Goal: Browse casually

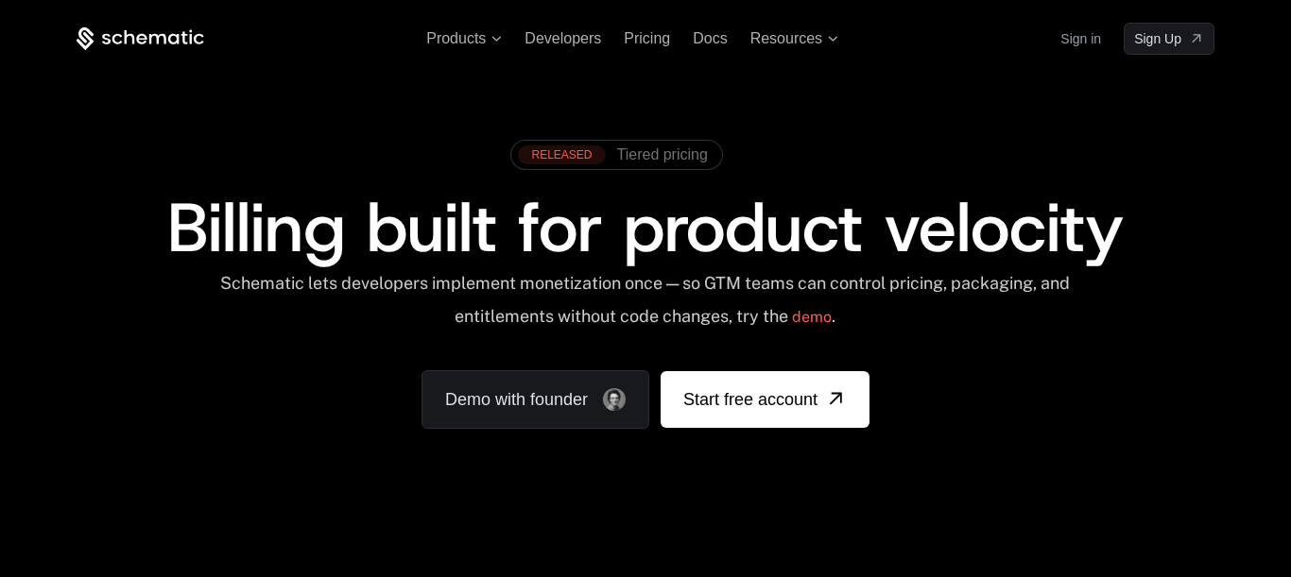
click at [590, 328] on div "Schematic lets developers implement monetization once — so GTM teams can contro…" at bounding box center [644, 306] width 853 height 67
click at [681, 273] on span "Billing built for product velocity" at bounding box center [645, 227] width 957 height 91
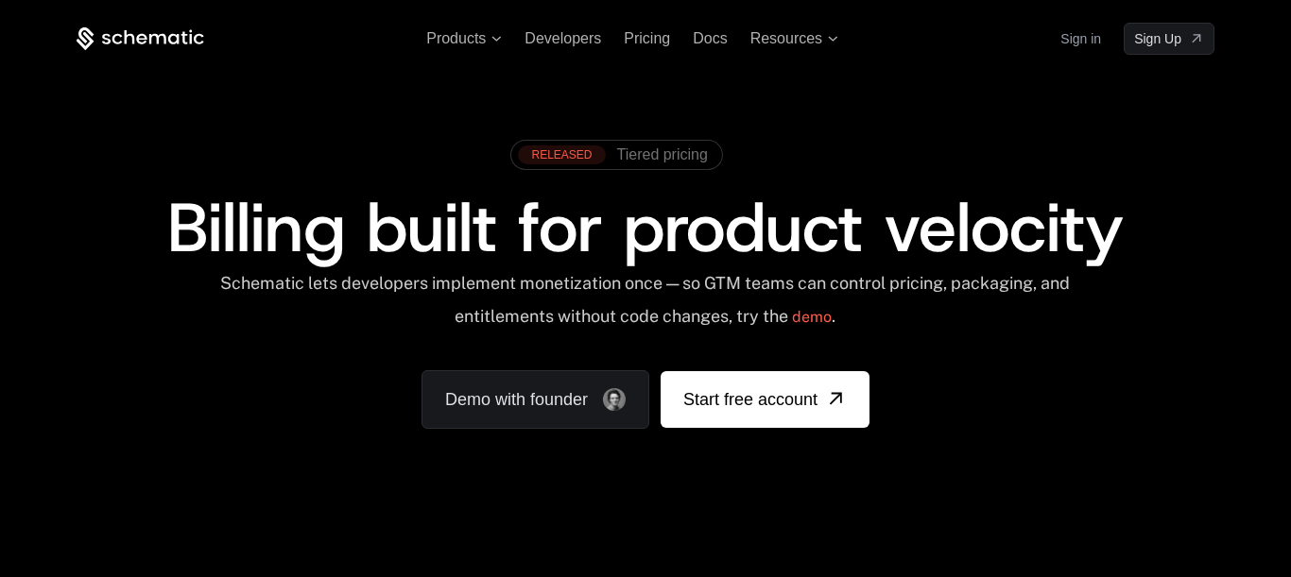
click at [681, 273] on span "Billing built for product velocity" at bounding box center [645, 227] width 957 height 91
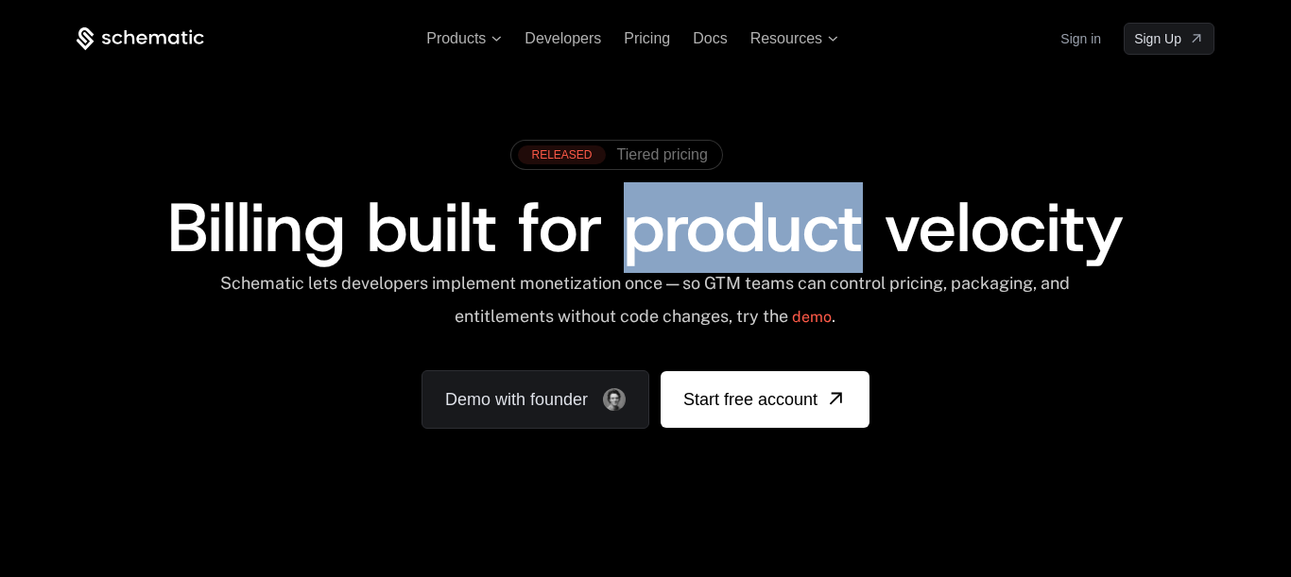
click at [681, 273] on span "Billing built for product velocity" at bounding box center [645, 227] width 957 height 91
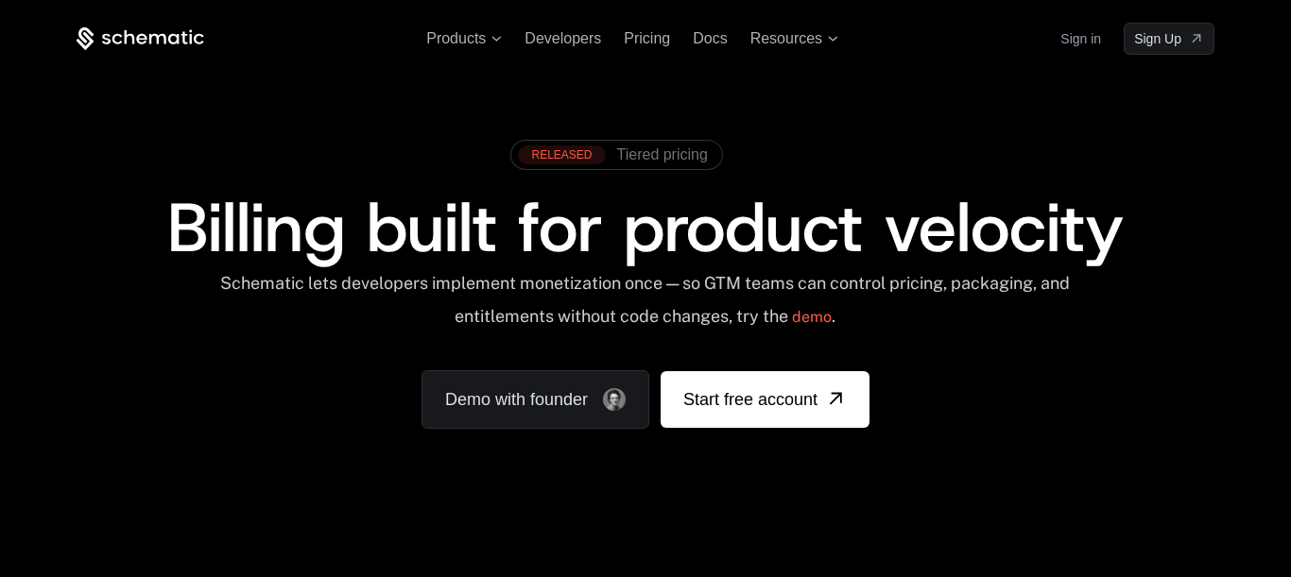
click at [681, 273] on span "Billing built for product velocity" at bounding box center [645, 227] width 957 height 91
drag, startPoint x: 664, startPoint y: 391, endPoint x: 480, endPoint y: 503, distance: 215.4
click at [480, 503] on div "RELEASED Tiered pricing Billing built for product velocity Schematic lets devel…" at bounding box center [645, 280] width 1229 height 450
click at [267, 340] on div "Schematic lets developers implement monetization once — so GTM teams can contro…" at bounding box center [644, 306] width 853 height 67
click at [329, 312] on div "Schematic lets developers implement monetization once — so GTM teams can contro…" at bounding box center [644, 306] width 853 height 67
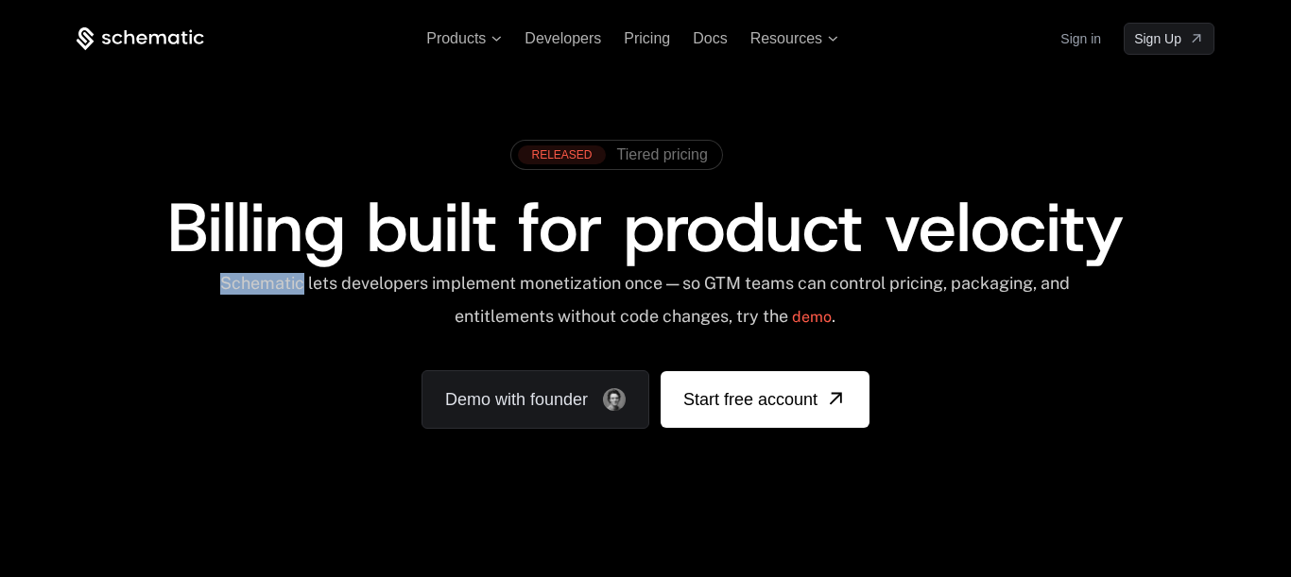
click at [329, 312] on div "Schematic lets developers implement monetization once — so GTM teams can contro…" at bounding box center [644, 306] width 853 height 67
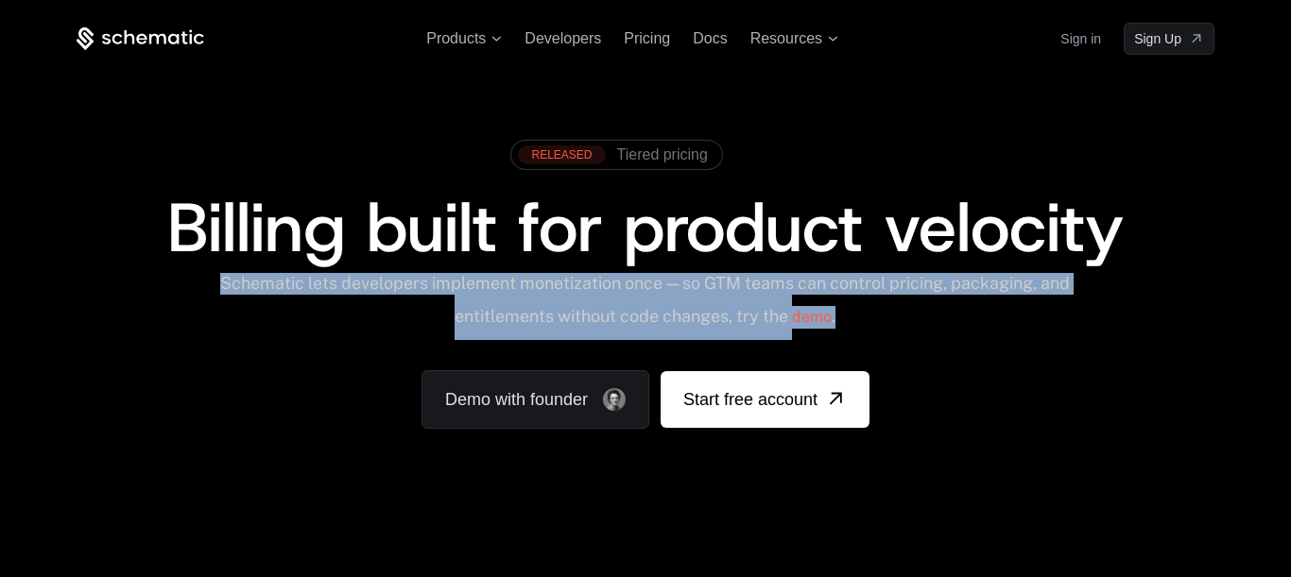
click at [329, 312] on div "Schematic lets developers implement monetization once — so GTM teams can contro…" at bounding box center [644, 306] width 853 height 67
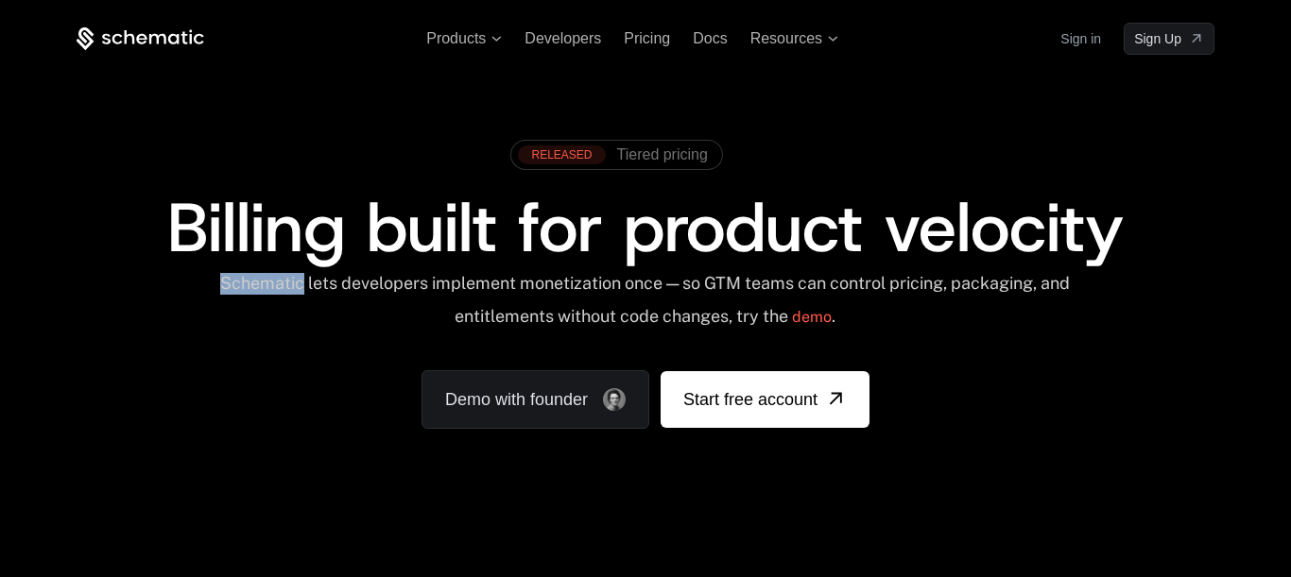
click at [329, 312] on div "Schematic lets developers implement monetization once — so GTM teams can contro…" at bounding box center [644, 306] width 853 height 67
click at [425, 273] on span "Billing built for product velocity" at bounding box center [645, 227] width 957 height 91
click at [668, 205] on span "Billing built for product velocity" at bounding box center [645, 227] width 957 height 91
click at [838, 40] on span "Resources" at bounding box center [794, 38] width 88 height 17
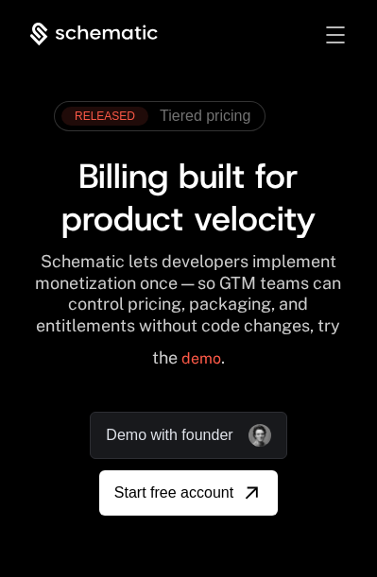
click at [332, 34] on div "Toggle menu" at bounding box center [335, 34] width 18 height 17
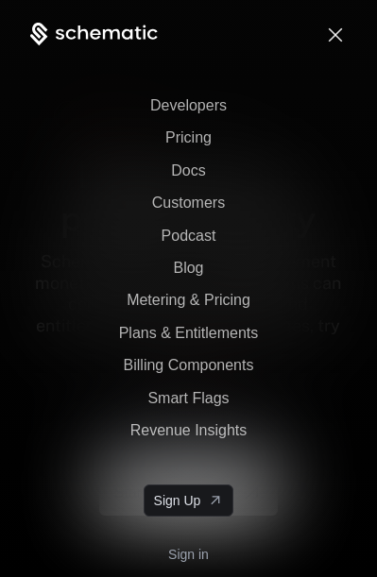
scroll to position [159, 0]
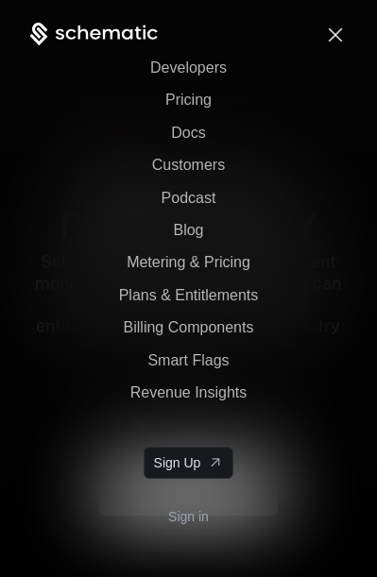
click at [326, 40] on div "Toggle menu" at bounding box center [335, 34] width 18 height 17
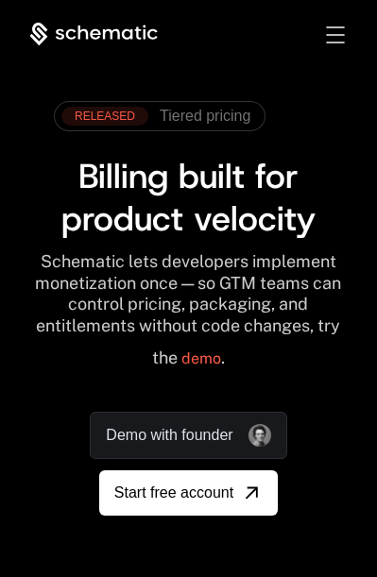
click at [326, 40] on div "Toggle menu" at bounding box center [335, 34] width 18 height 17
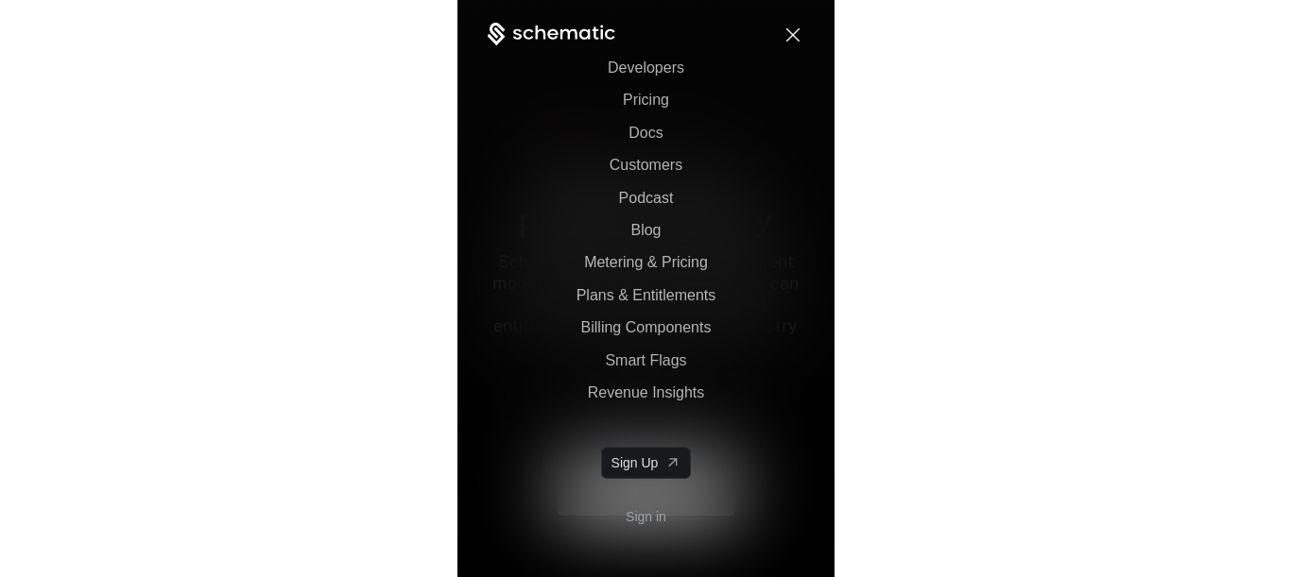
scroll to position [0, 0]
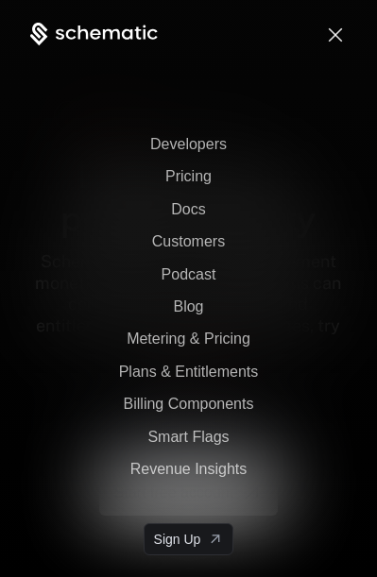
click at [336, 27] on div "Sign in Sign Up" at bounding box center [320, 35] width 53 height 21
click at [336, 36] on span "Toggle menu" at bounding box center [335, 35] width 18 height 2
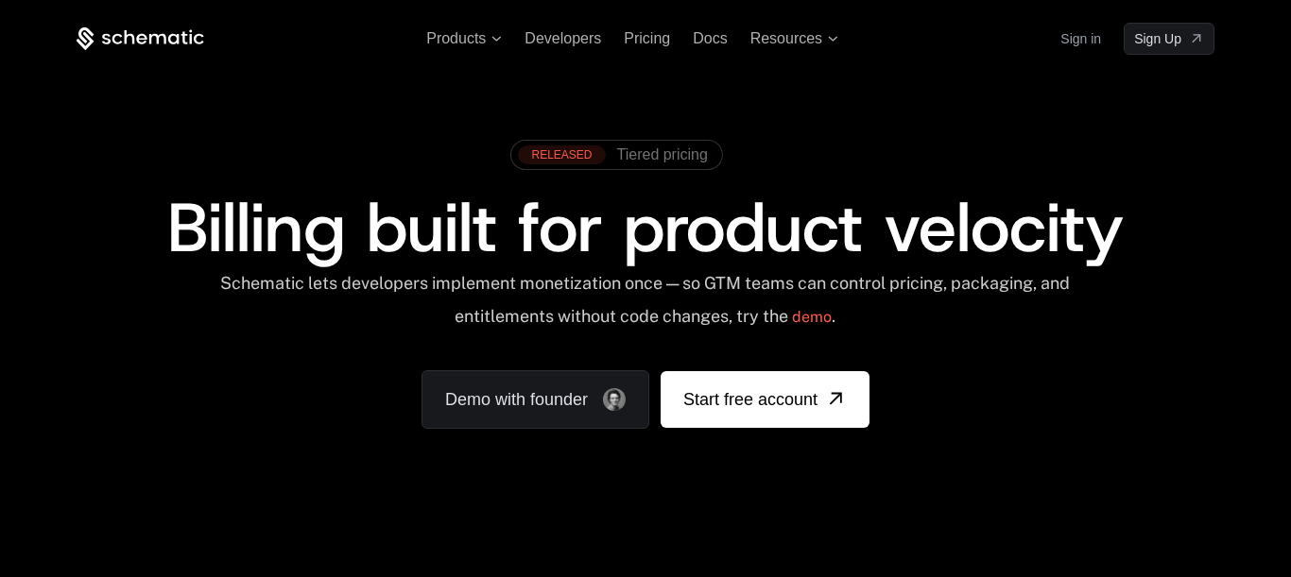
click at [350, 256] on span "Billing built for product velocity" at bounding box center [645, 227] width 957 height 91
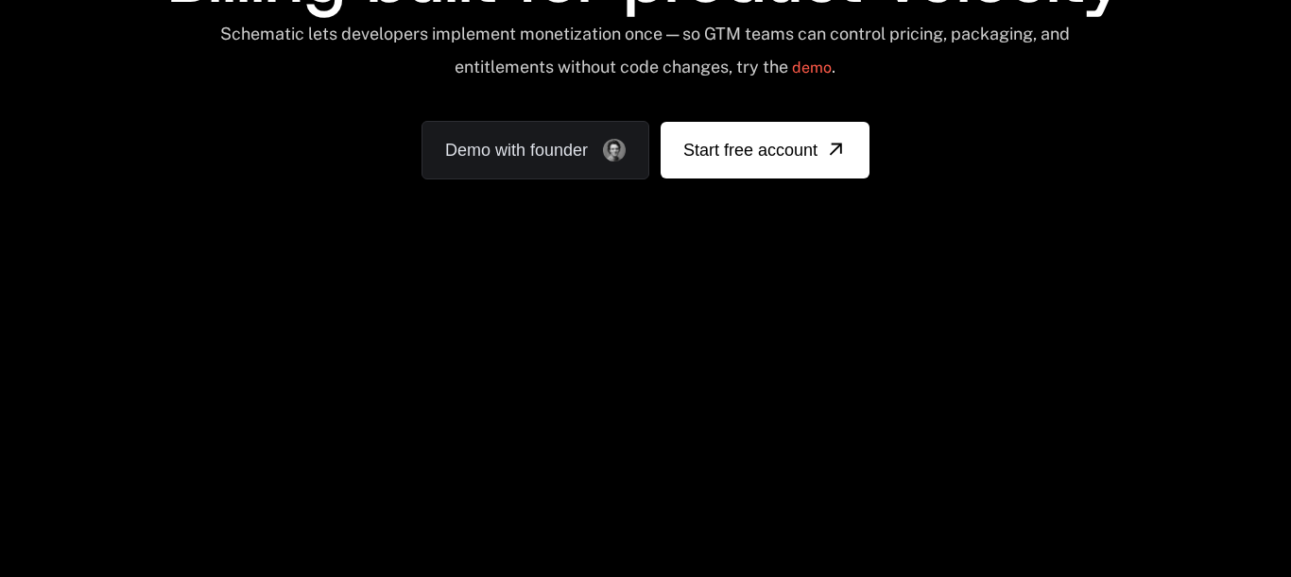
scroll to position [374, 0]
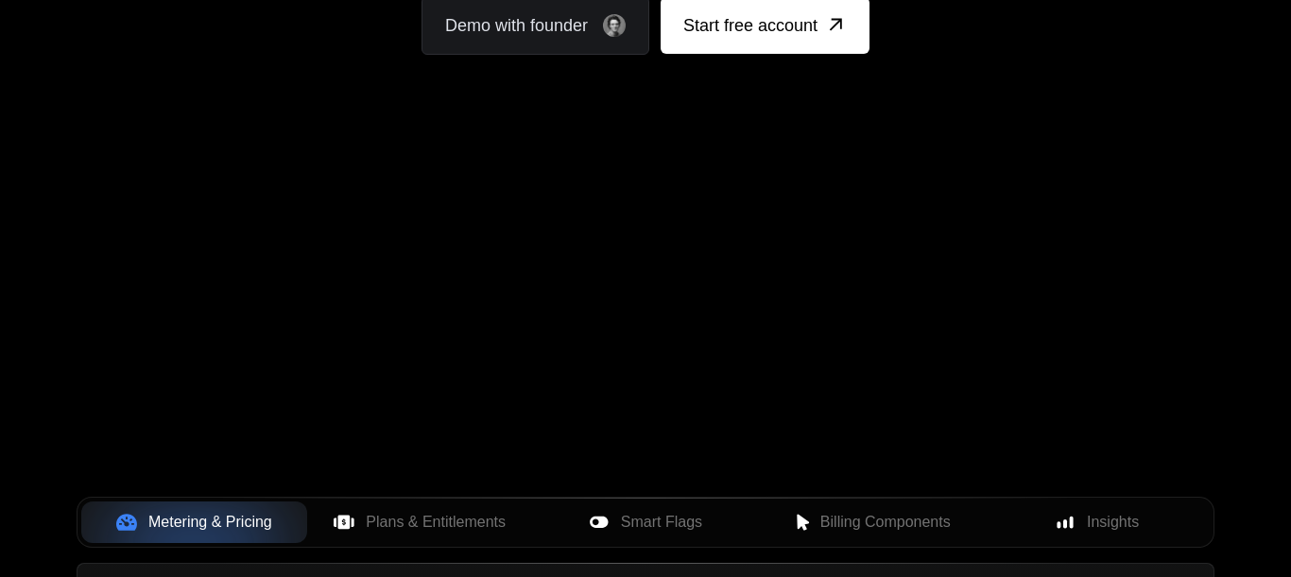
click at [450, 366] on div "Your browser does not support the video tag." at bounding box center [645, 183] width 1229 height 796
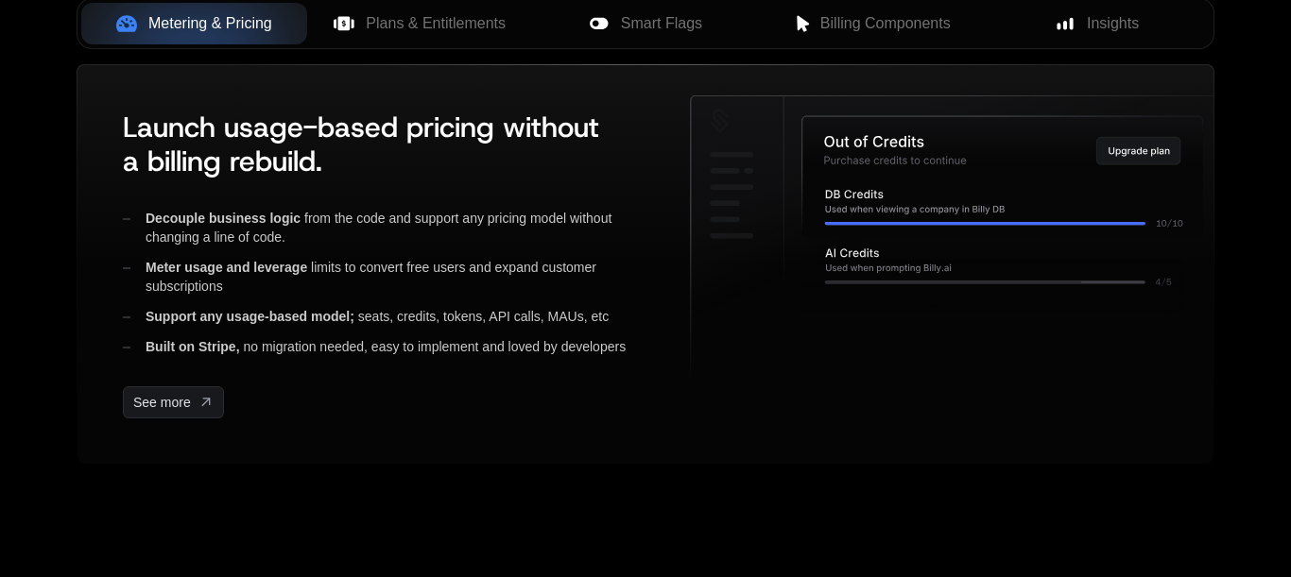
scroll to position [0, 0]
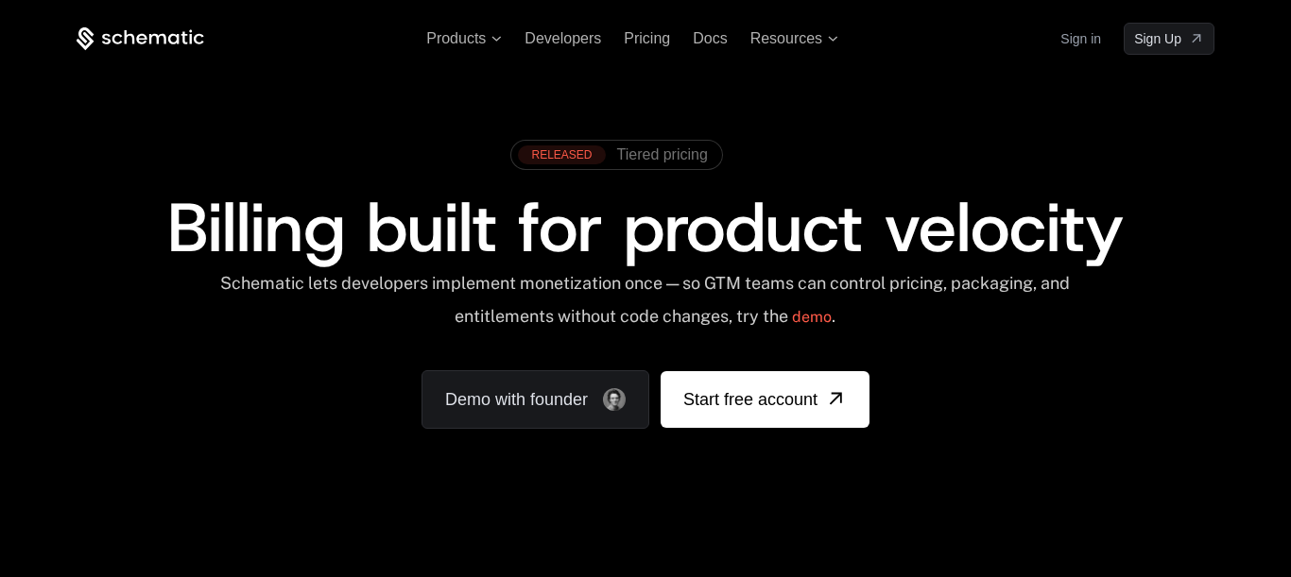
click at [695, 258] on span "Billing built for product velocity" at bounding box center [645, 227] width 957 height 91
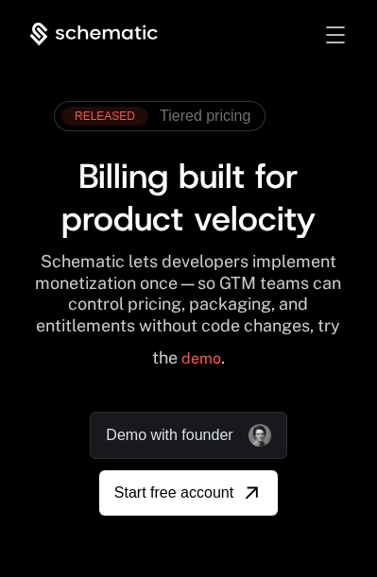
click at [250, 217] on span "Billing built for product velocity" at bounding box center [188, 197] width 254 height 88
click div "Schematic lets developers implement monetization once — so GTM teams can contro…"
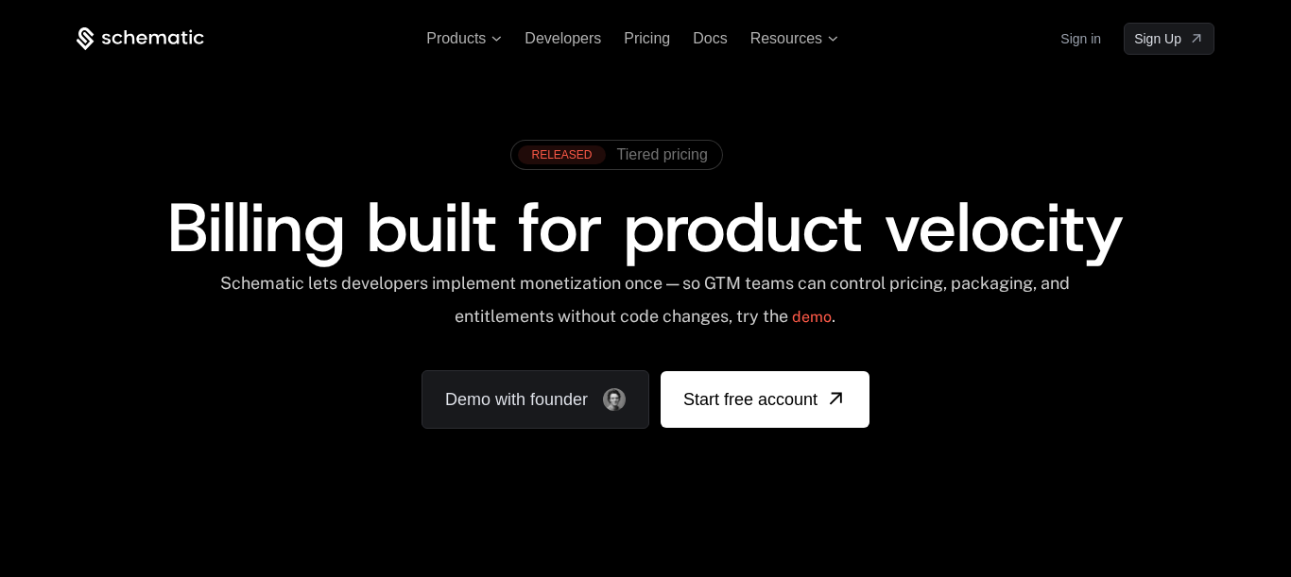
click at [464, 42] on ul "Products Developers Pricing Docs Resources" at bounding box center [632, 38] width 412 height 17
click at [492, 41] on icon at bounding box center [496, 38] width 9 height 5
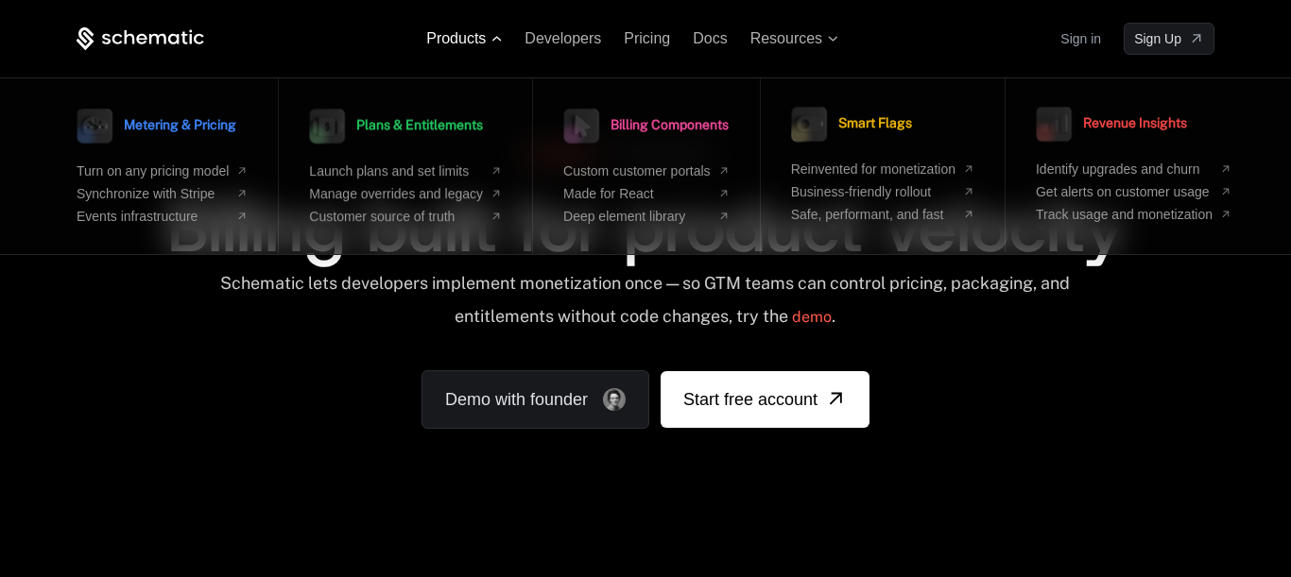
click at [492, 41] on icon at bounding box center [496, 38] width 9 height 5
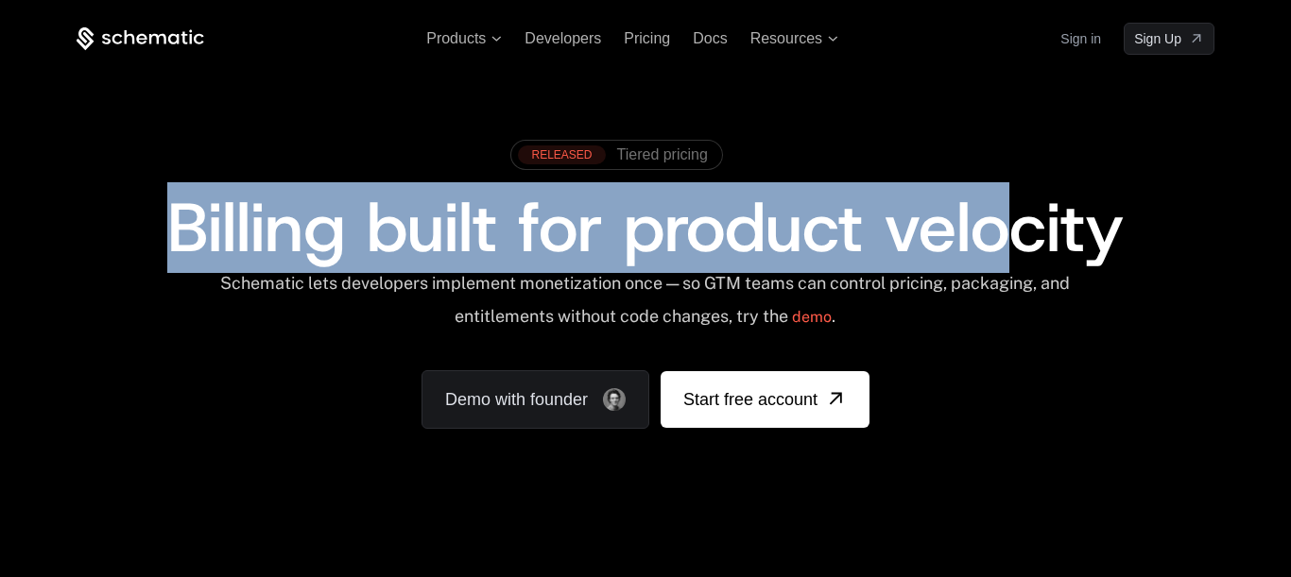
drag, startPoint x: 120, startPoint y: 231, endPoint x: 1198, endPoint y: 262, distance: 1078.9
click at [1124, 258] on span "Billing built for product velocity" at bounding box center [645, 227] width 957 height 91
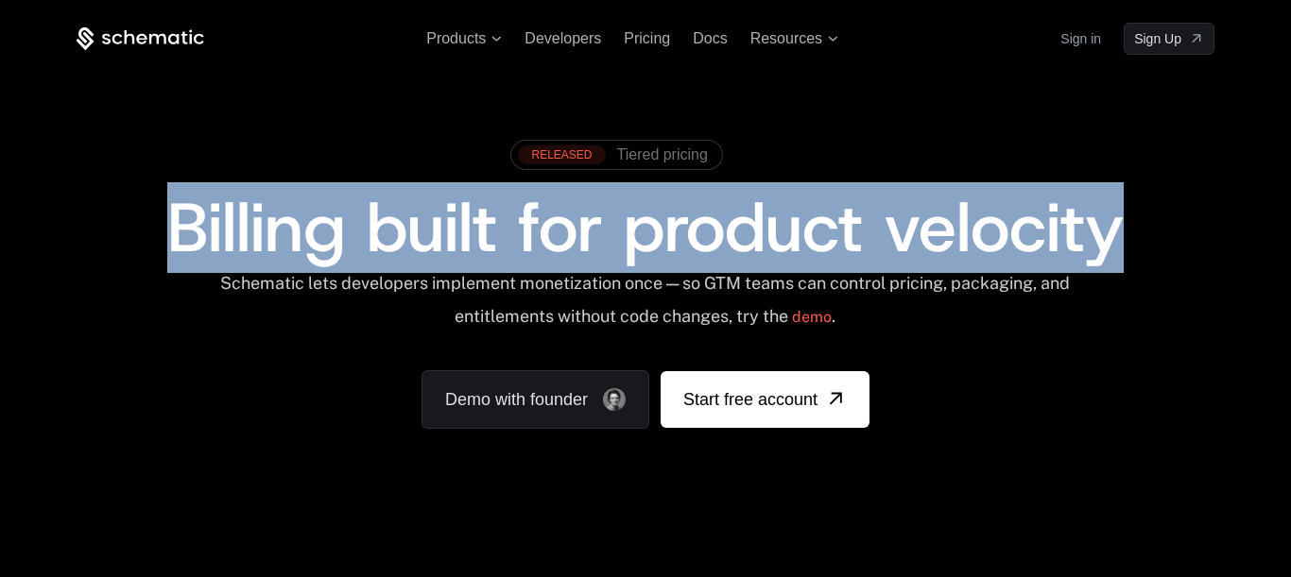
click at [1198, 262] on div "Billing built for product velocity" at bounding box center [646, 228] width 1138 height 68
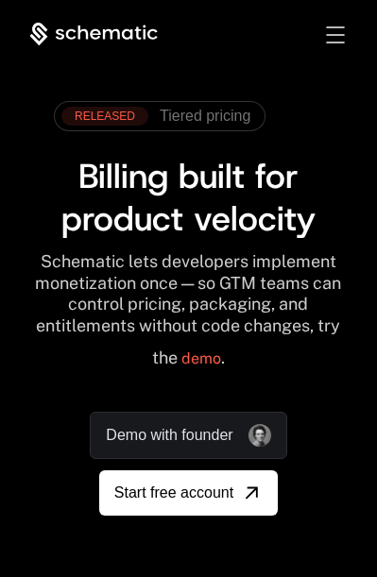
click at [285, 208] on span "Billing built for product velocity" at bounding box center [188, 197] width 254 height 88
click at [263, 235] on span "Billing built for product velocity" at bounding box center [188, 197] width 254 height 88
